Goal: Task Accomplishment & Management: Complete application form

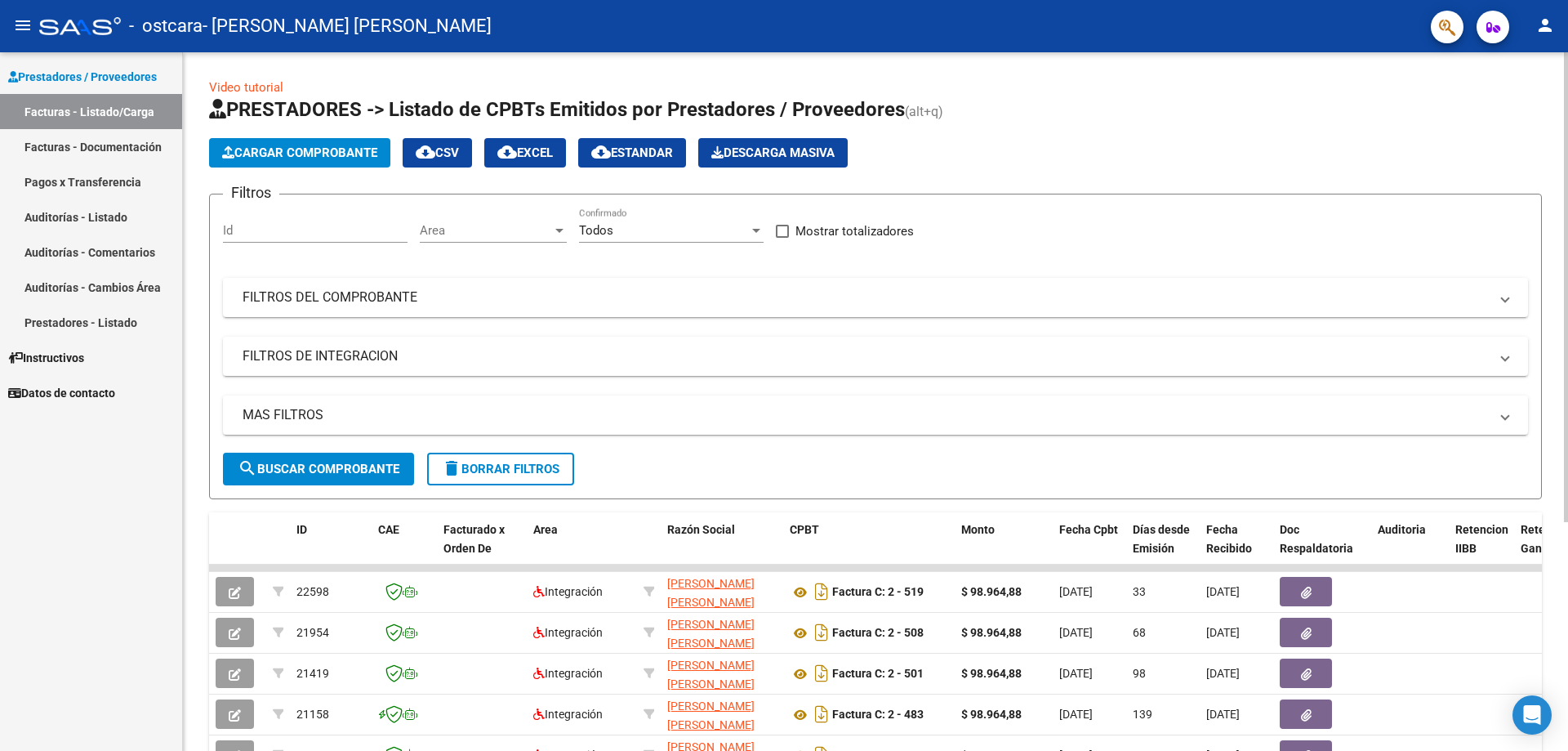
click at [299, 160] on span "Cargar Comprobante" at bounding box center [299, 153] width 155 height 15
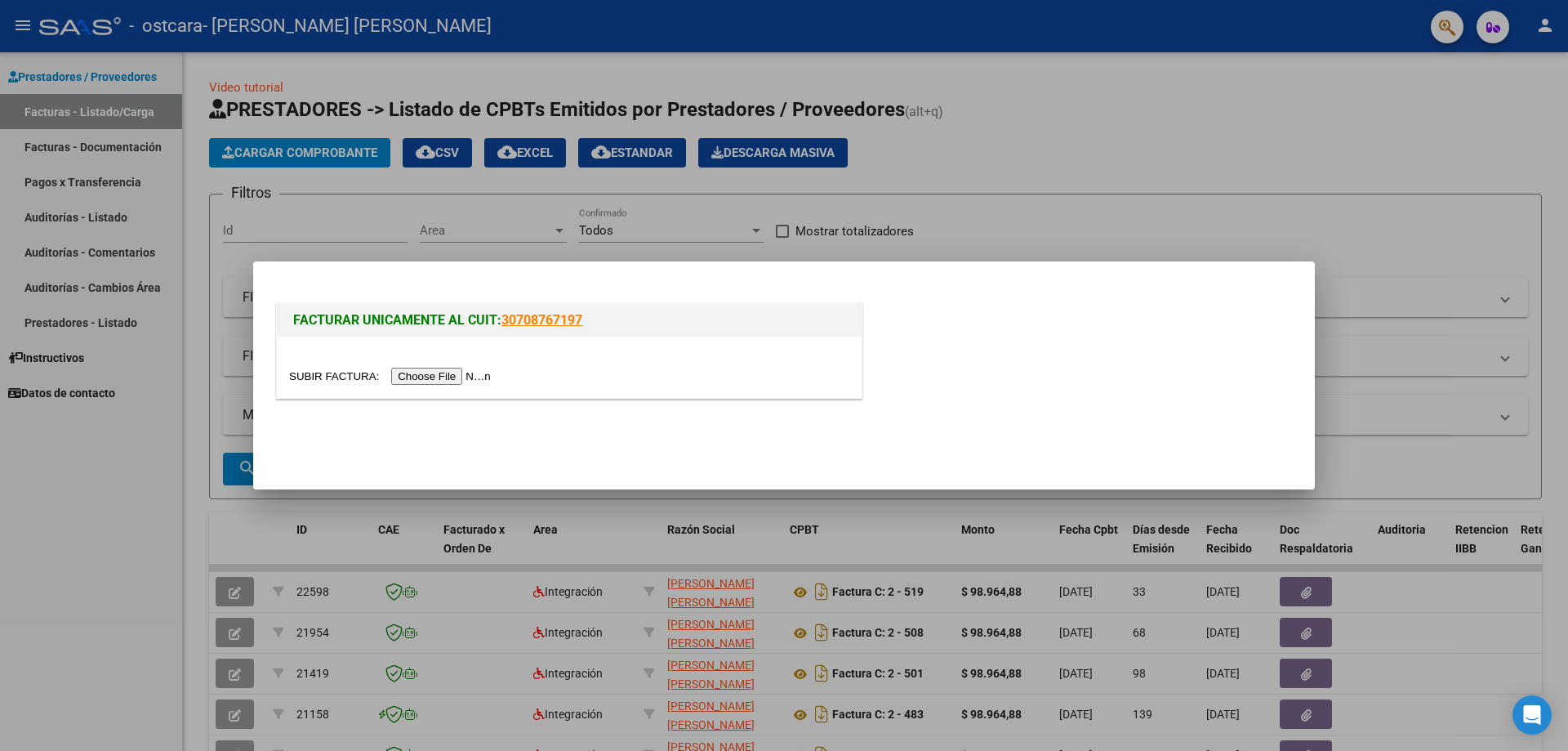
click at [473, 379] on input "file" at bounding box center [392, 376] width 207 height 17
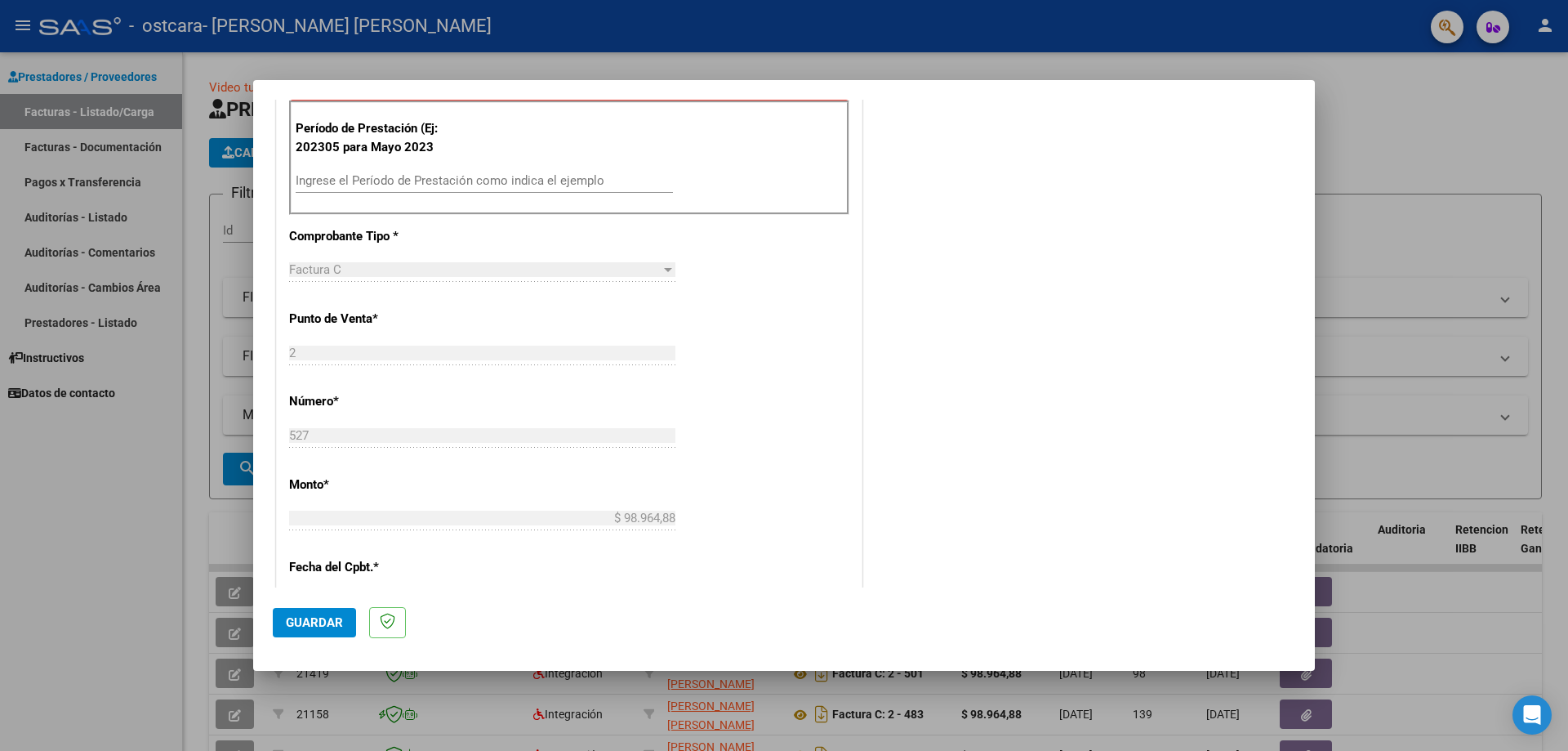
scroll to position [490, 0]
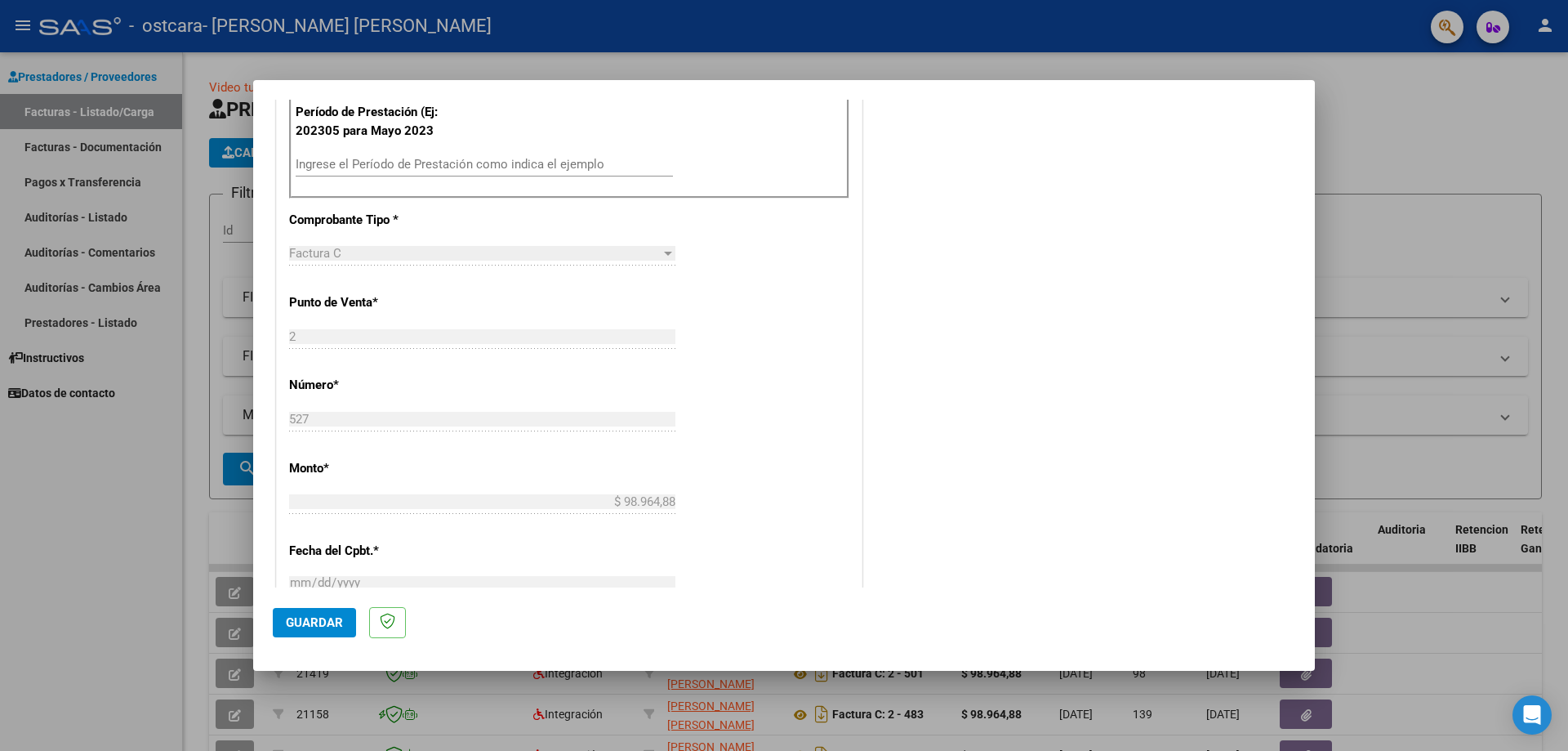
click at [357, 164] on input "Ingrese el Período de Prestación como indica el ejemplo" at bounding box center [484, 164] width 377 height 15
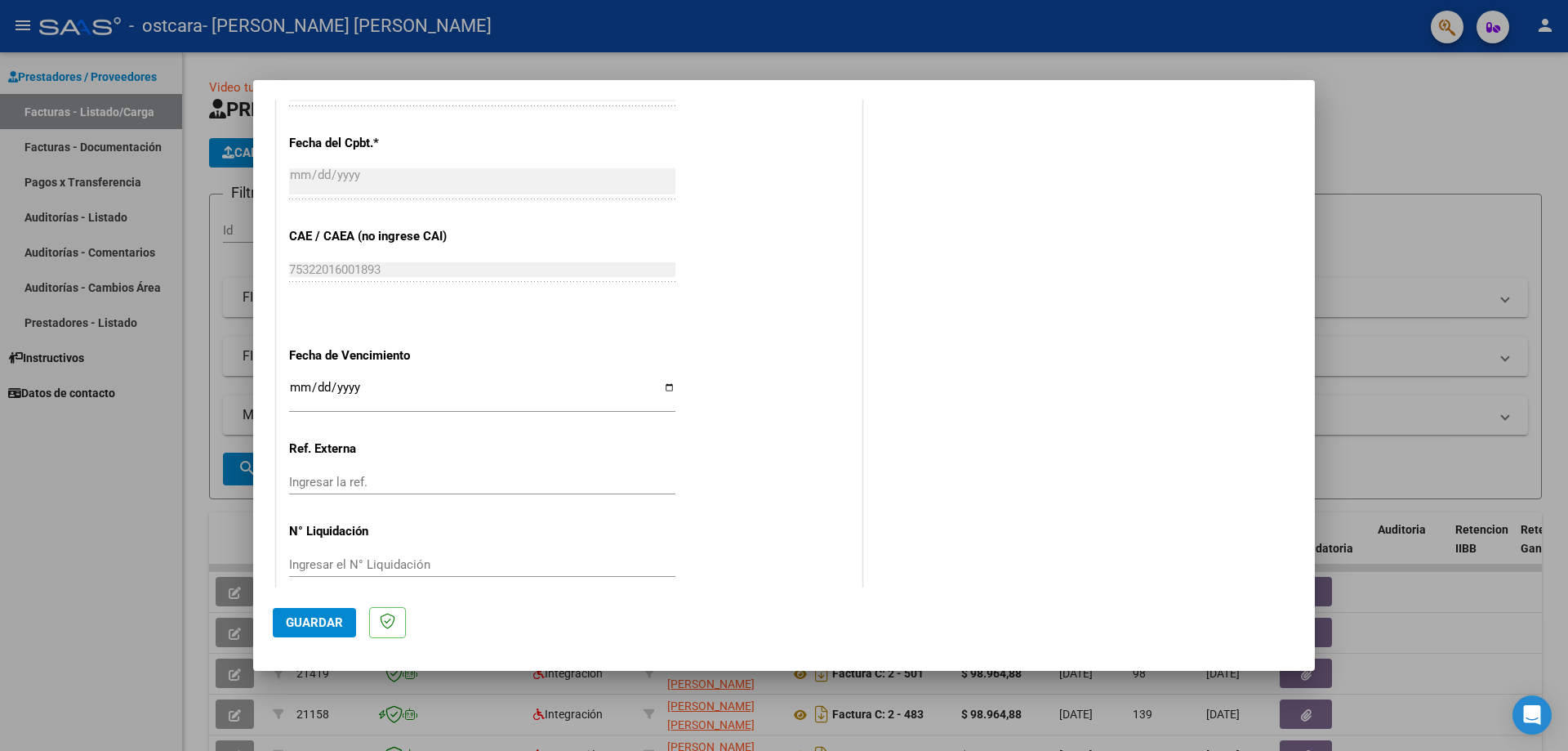
scroll to position [899, 0]
type input "202507"
click at [292, 391] on input "Ingresar la fecha" at bounding box center [482, 392] width 386 height 26
type input "[DATE]"
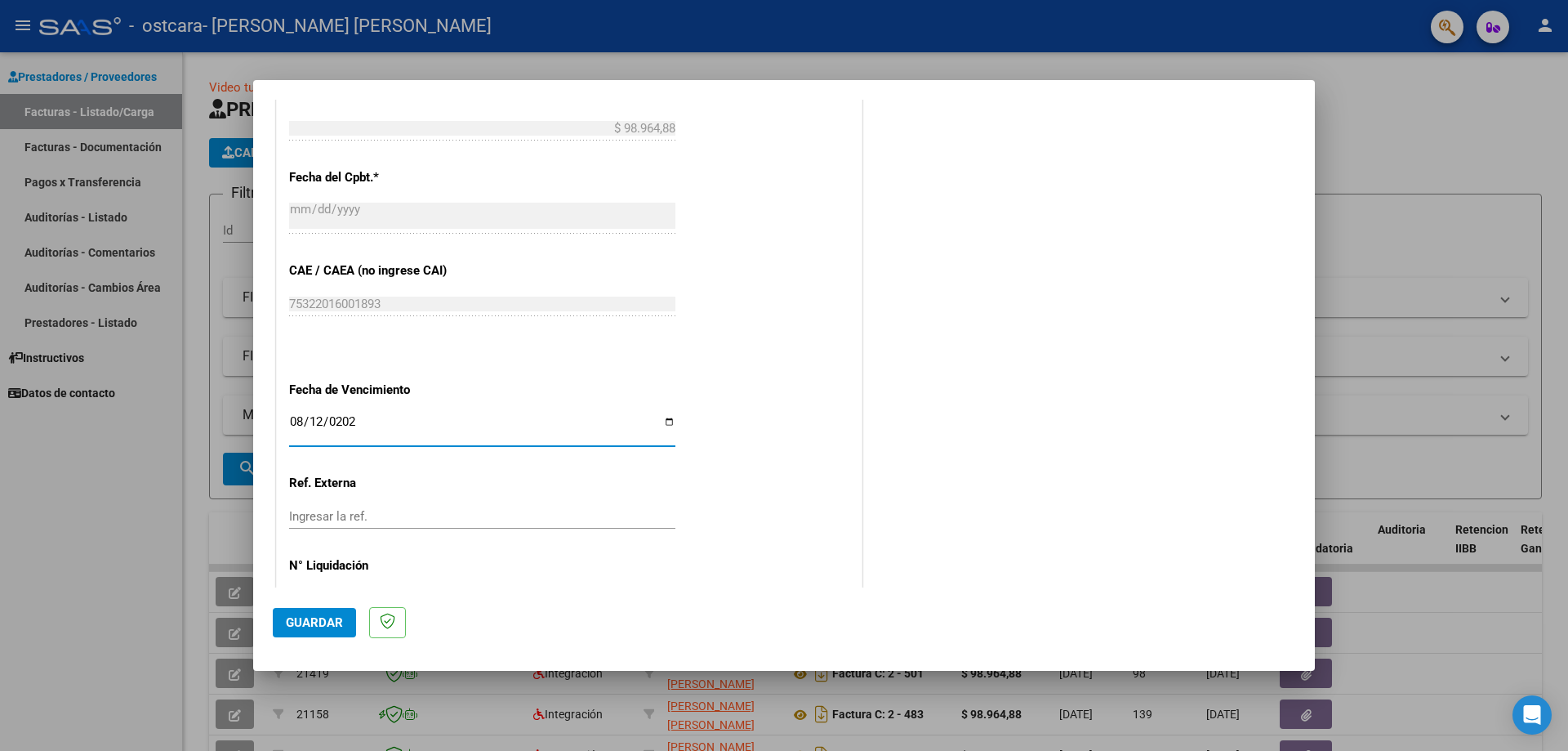
scroll to position [920, 0]
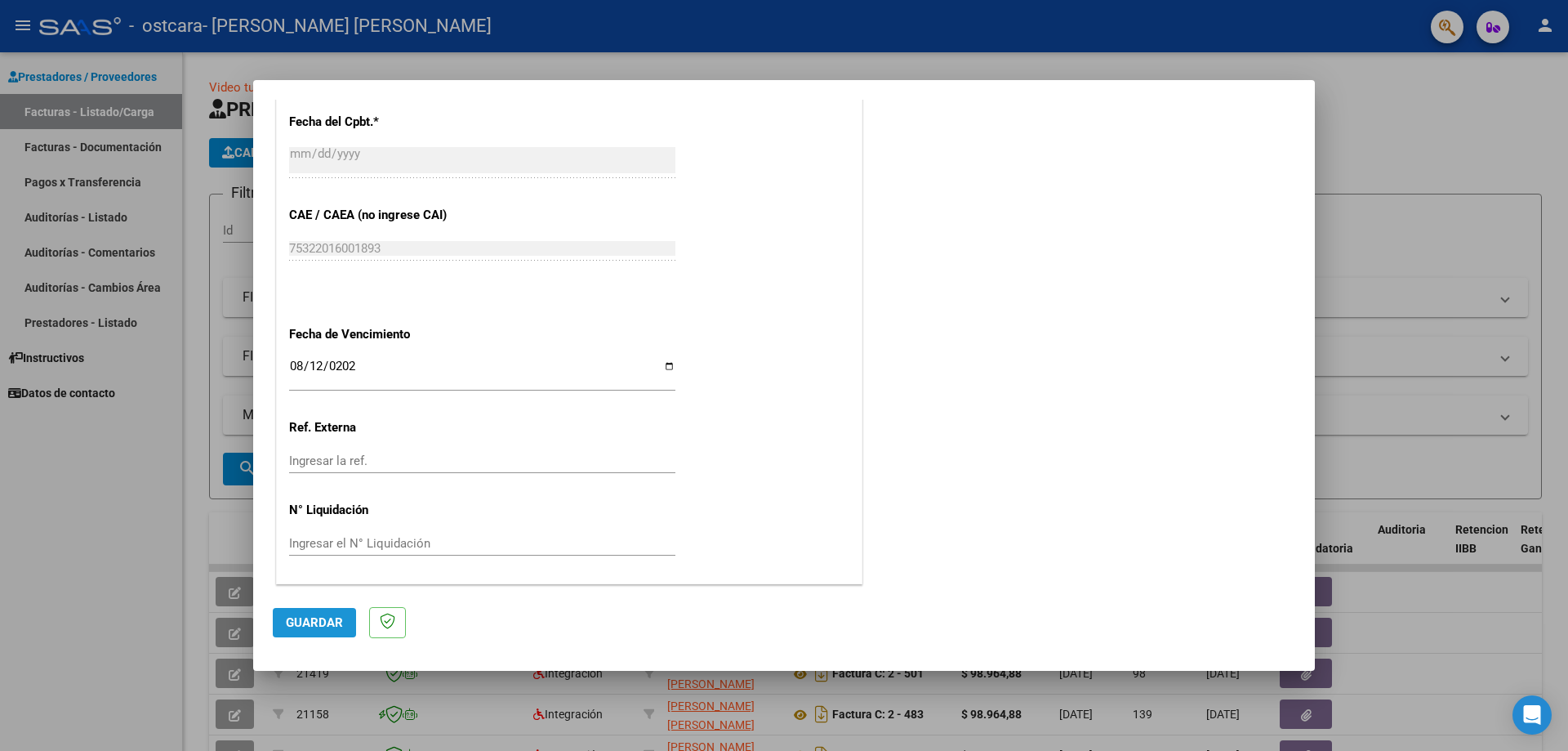
click at [325, 624] on span "Guardar" at bounding box center [313, 622] width 57 height 15
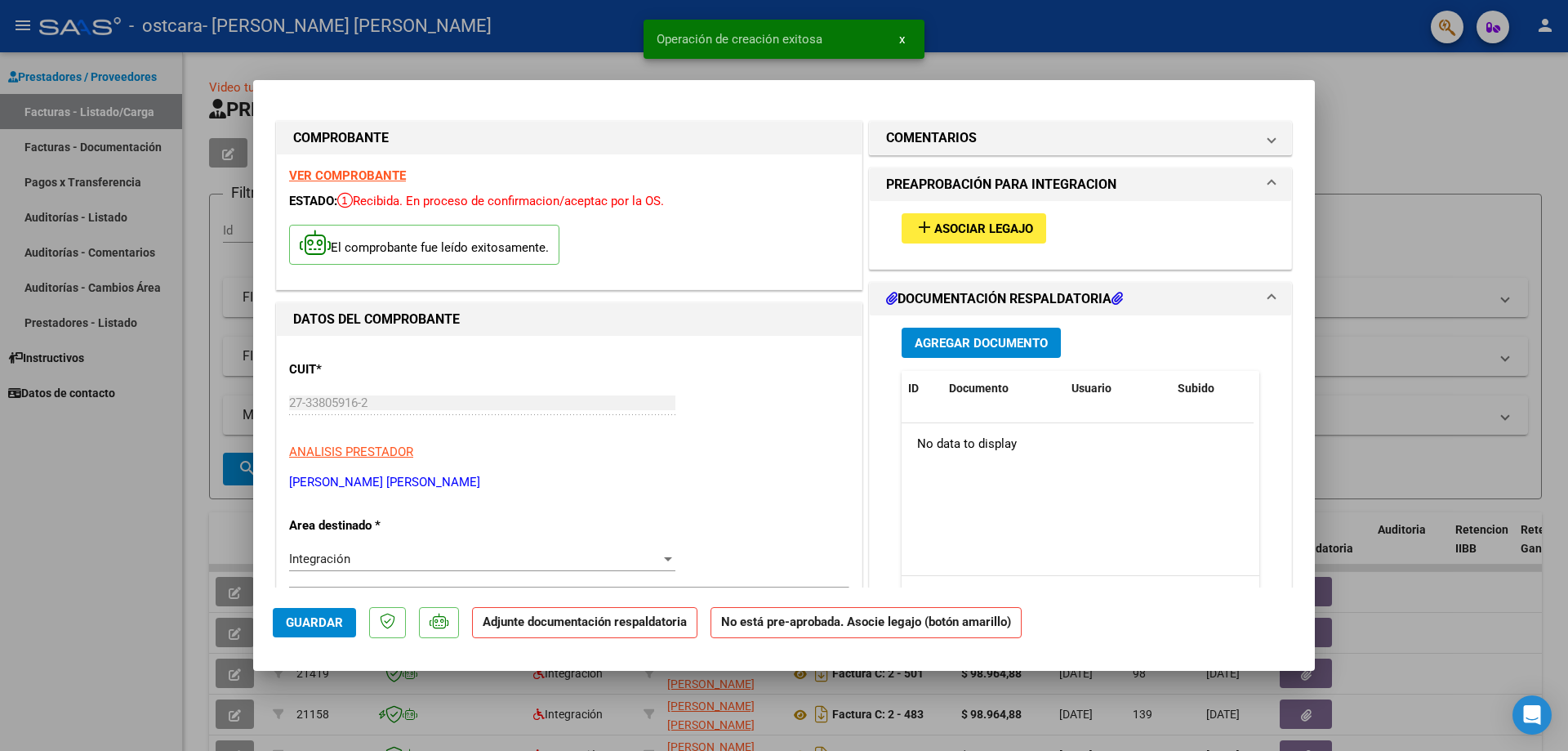
click at [956, 224] on span "Asociar Legajo" at bounding box center [983, 229] width 99 height 15
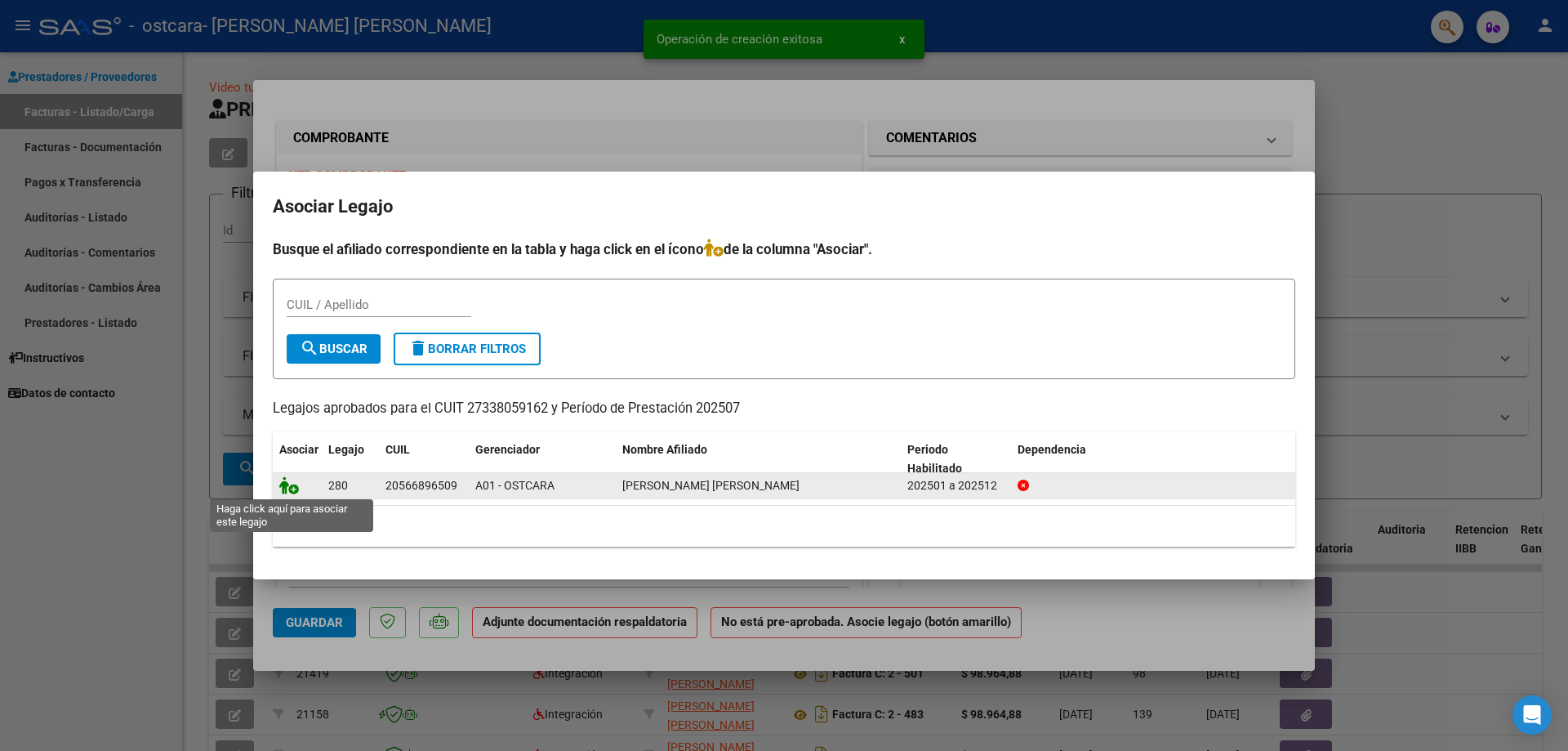
click at [288, 483] on icon at bounding box center [289, 485] width 20 height 18
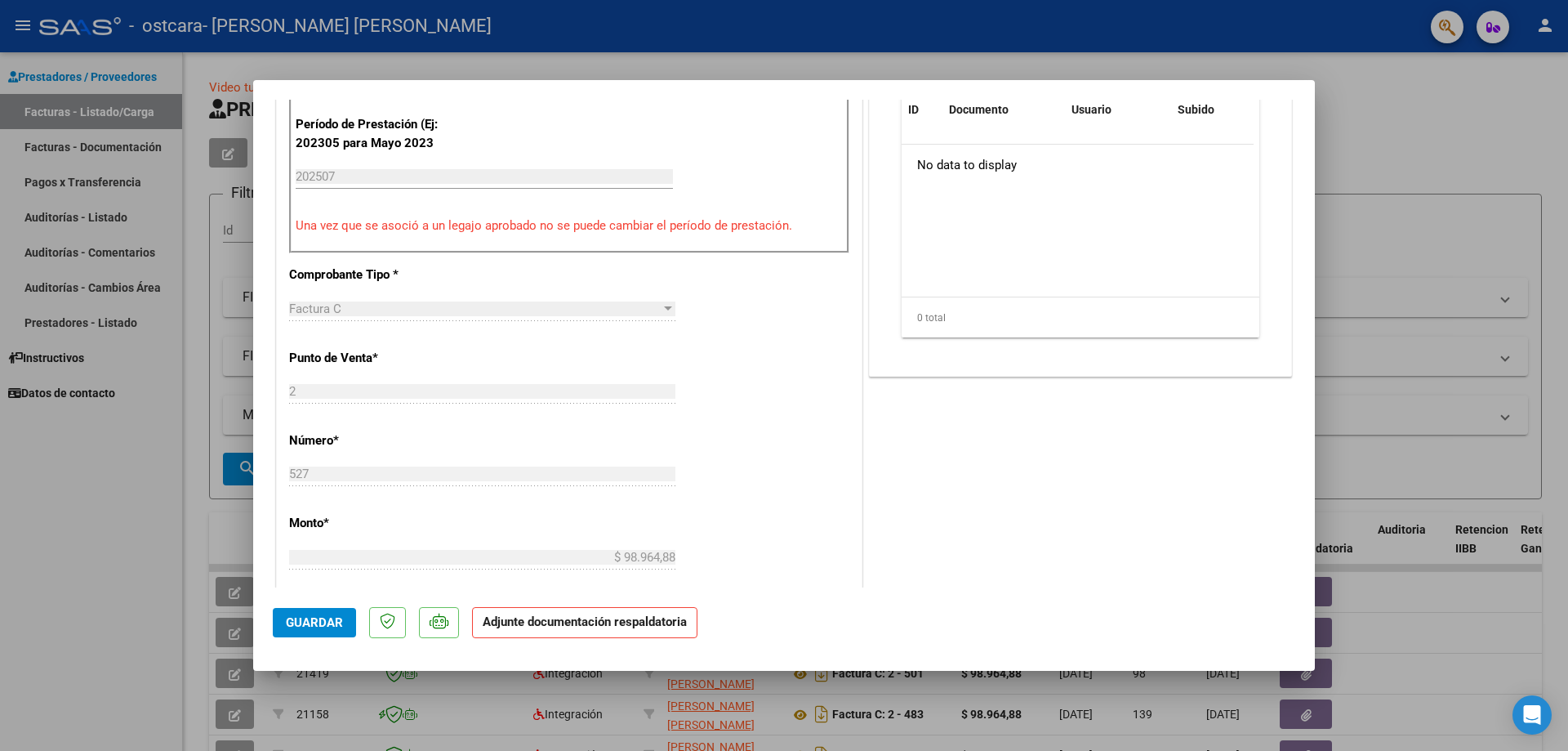
scroll to position [327, 0]
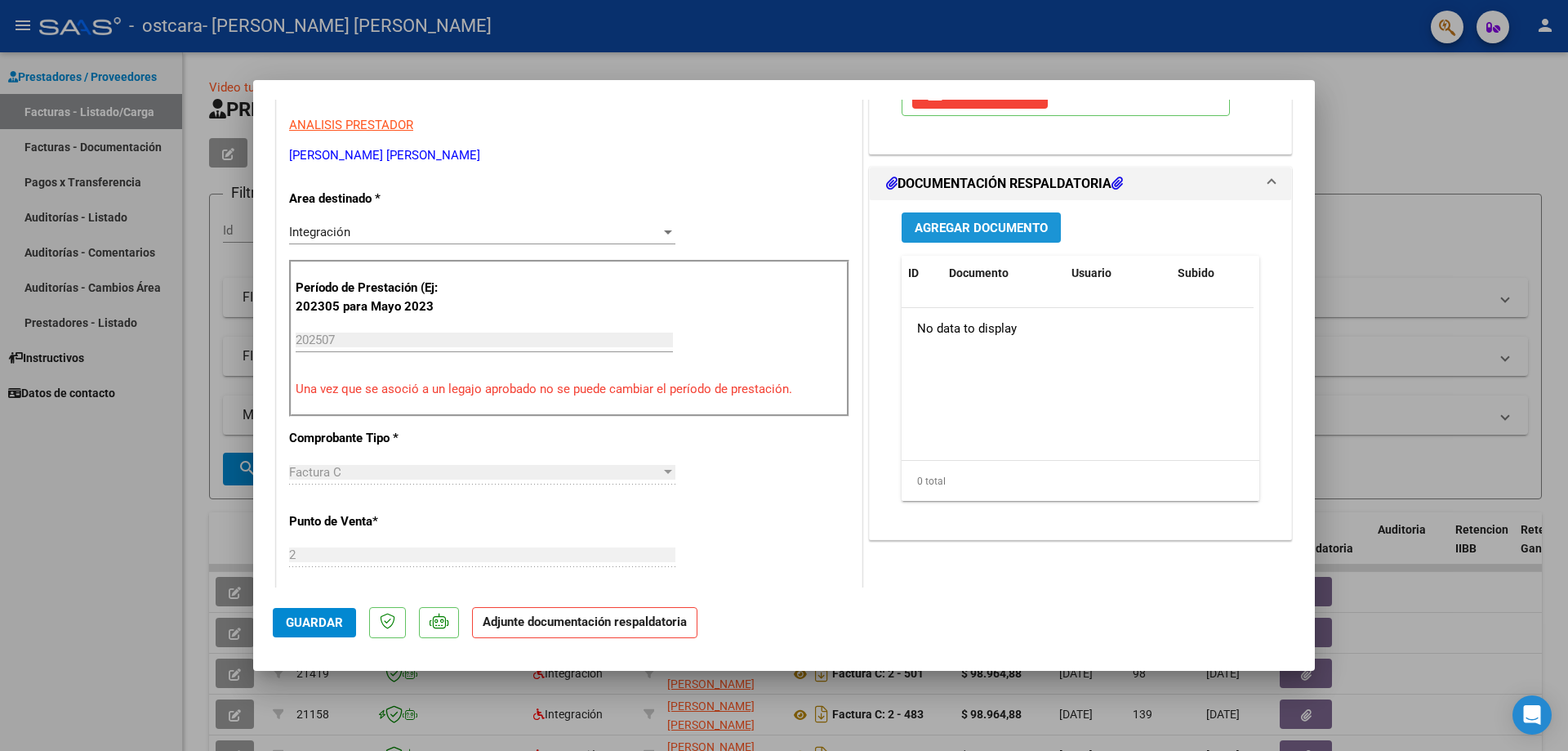
click at [968, 227] on span "Agregar Documento" at bounding box center [980, 228] width 133 height 15
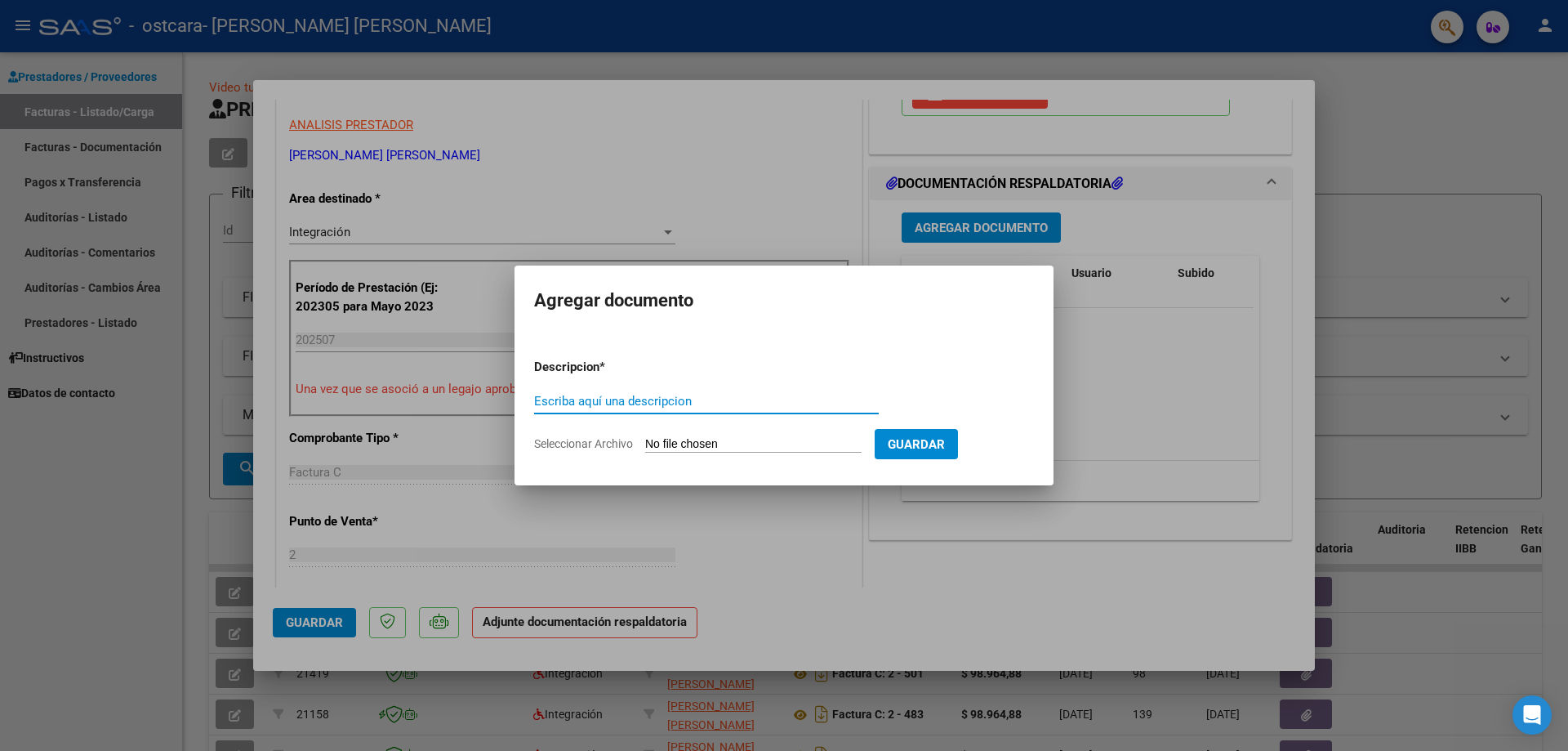
click at [690, 397] on input "Escriba aquí una descripcion" at bounding box center [706, 400] width 344 height 15
type input "a"
type input "ASISTENCIA [PERSON_NAME]"
click at [945, 447] on span "Guardar" at bounding box center [915, 444] width 57 height 15
click at [815, 438] on input "Seleccionar Archivo" at bounding box center [753, 445] width 217 height 16
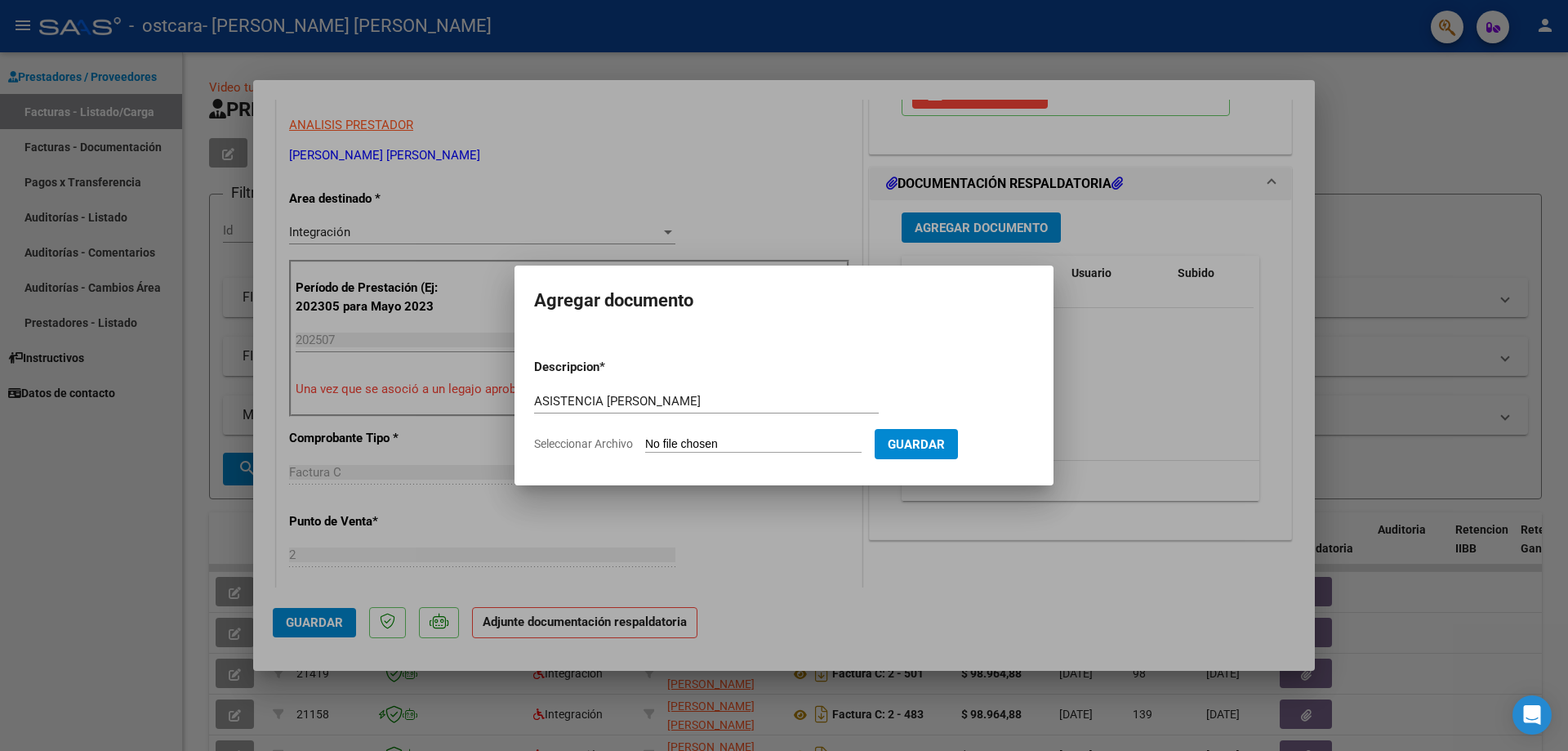
type input "C:\fakepath\Asistencia [PERSON_NAME]pdf"
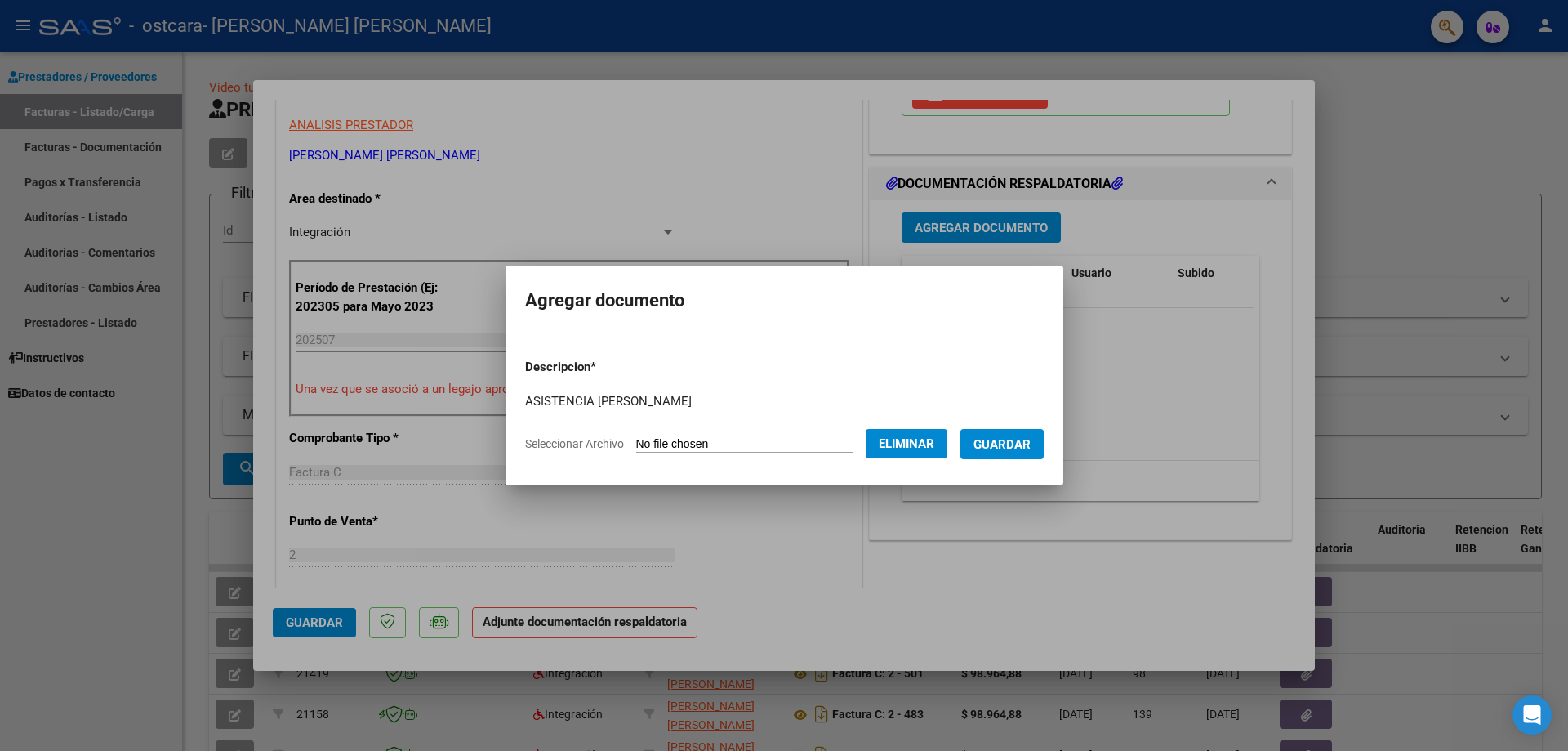
click at [1028, 439] on span "Guardar" at bounding box center [1001, 444] width 57 height 15
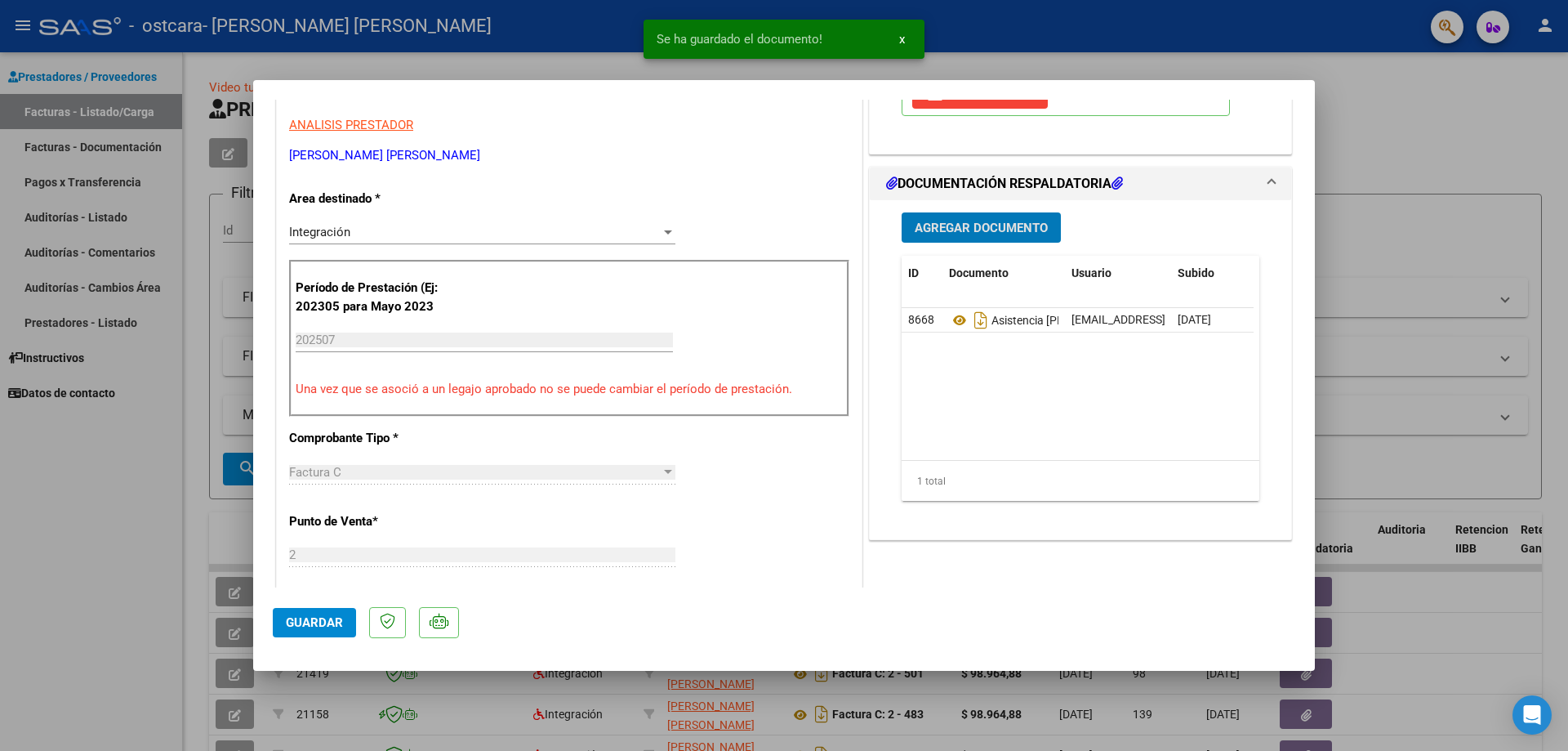
click at [320, 623] on span "Guardar" at bounding box center [313, 622] width 57 height 15
click at [77, 507] on div at bounding box center [784, 376] width 1568 height 751
type input "$ 0,00"
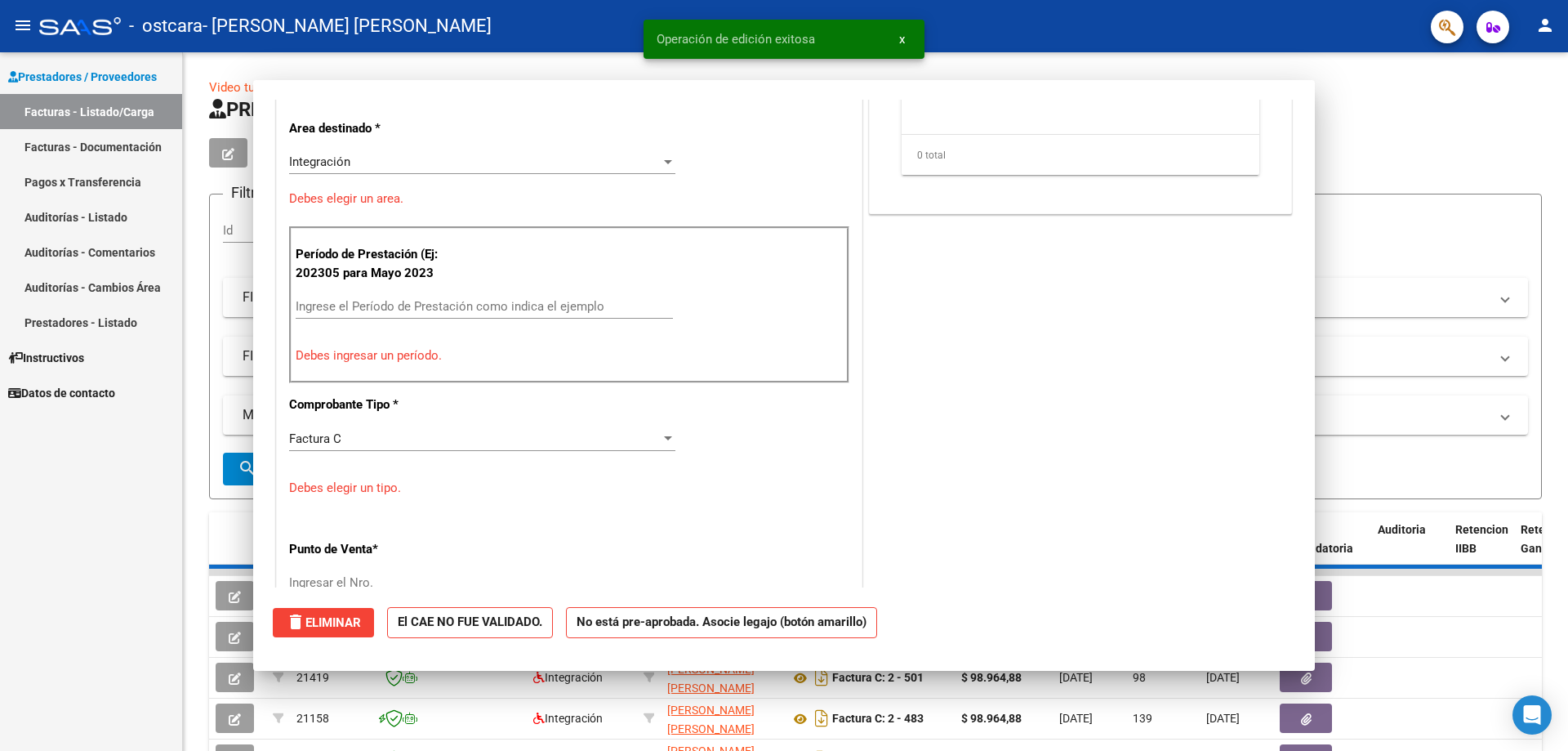
scroll to position [277, 0]
